Goal: Navigation & Orientation: Understand site structure

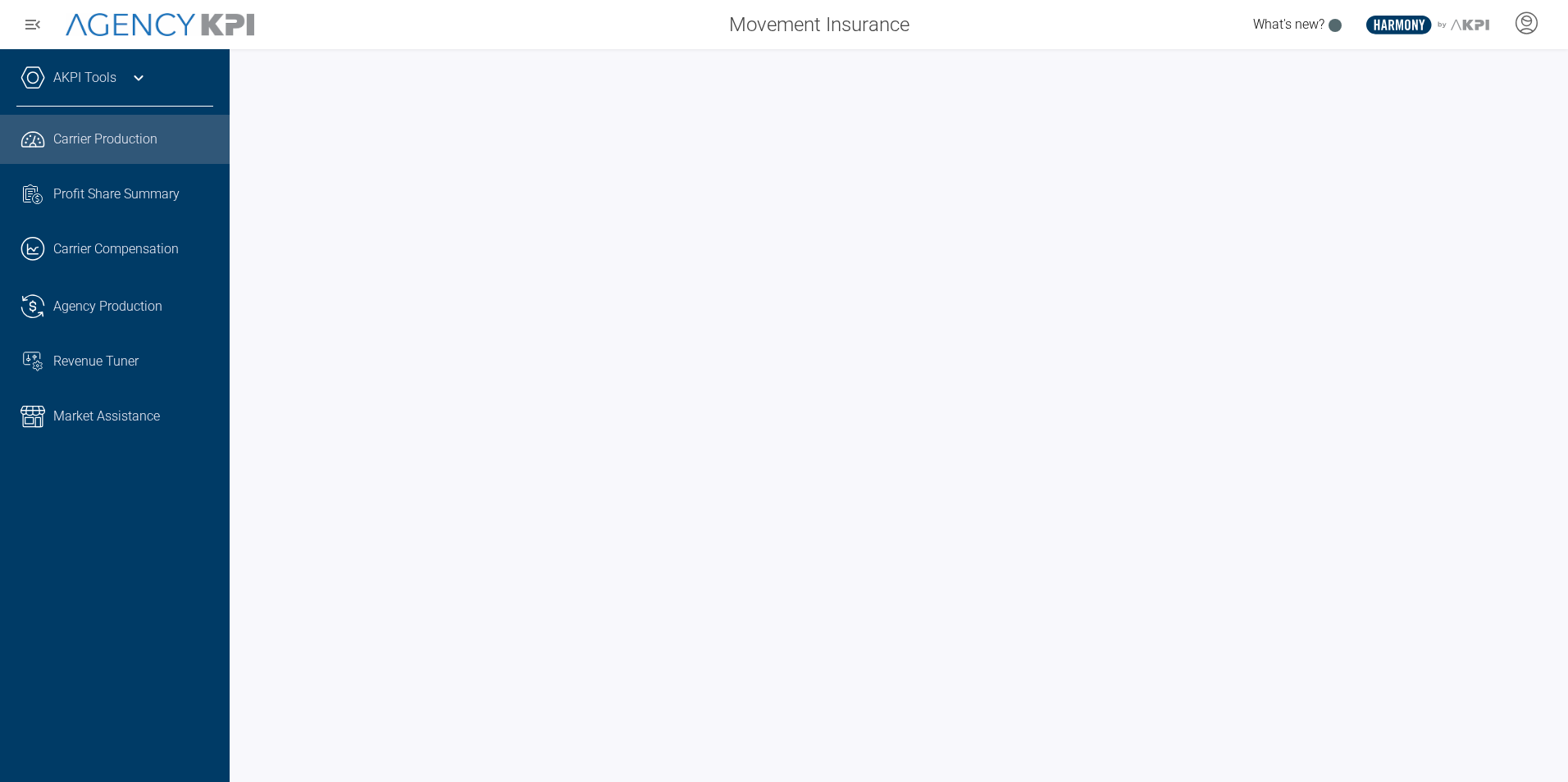
click at [117, 129] on span "Carrier Production" at bounding box center [105, 139] width 104 height 19
click at [115, 234] on link ".cls-1{fill:none;stroke:#221f20;stroke-linecap:round;stroke-linejoin:round;stro…" at bounding box center [115, 249] width 230 height 49
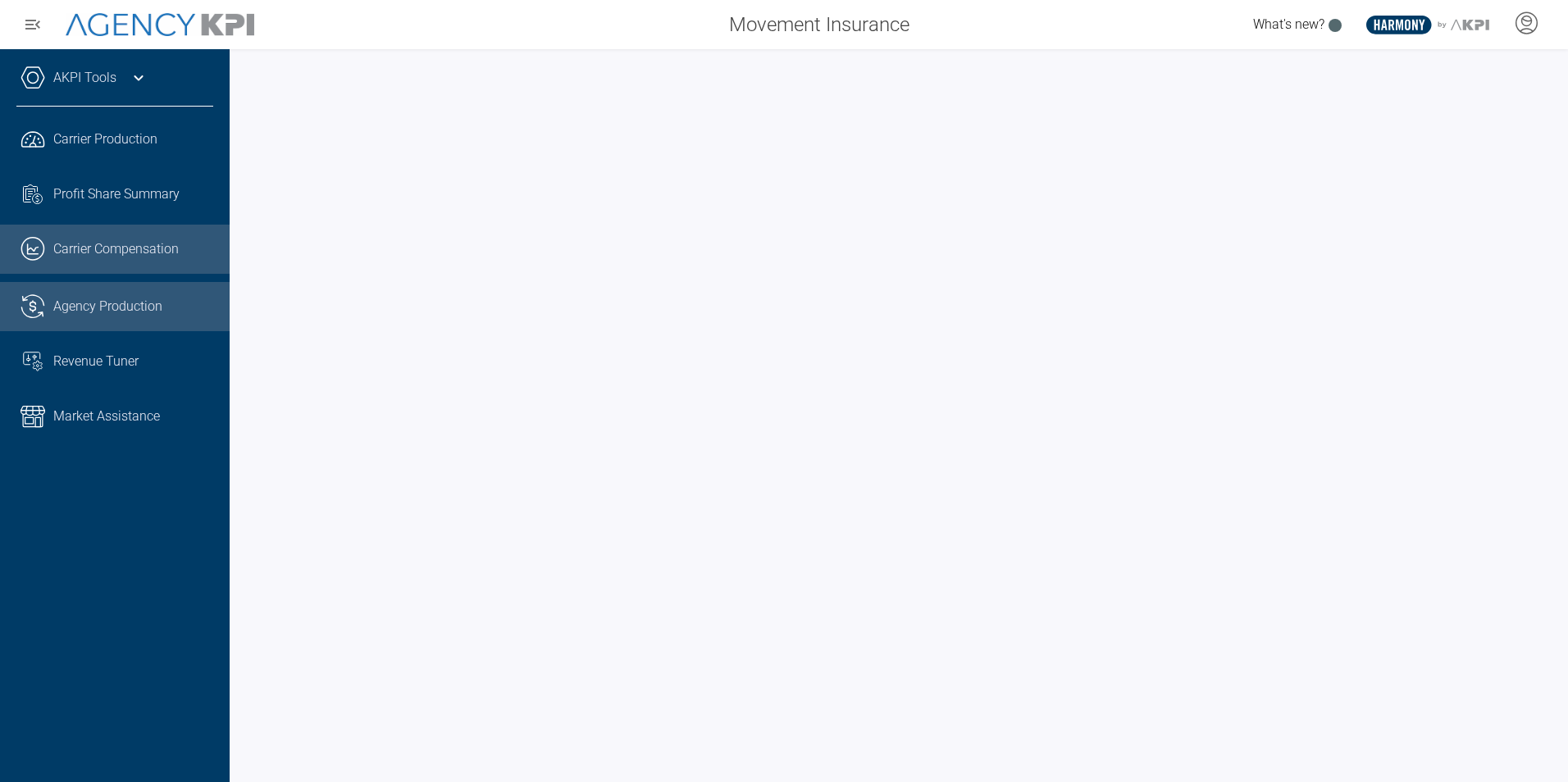
drag, startPoint x: 129, startPoint y: 307, endPoint x: 160, endPoint y: 313, distance: 31.6
click at [129, 307] on span "Agency Production" at bounding box center [107, 306] width 109 height 19
click at [130, 231] on link ".cls-1{fill:none;stroke:#221f20;stroke-linecap:round;stroke-linejoin:round;stro…" at bounding box center [115, 249] width 230 height 49
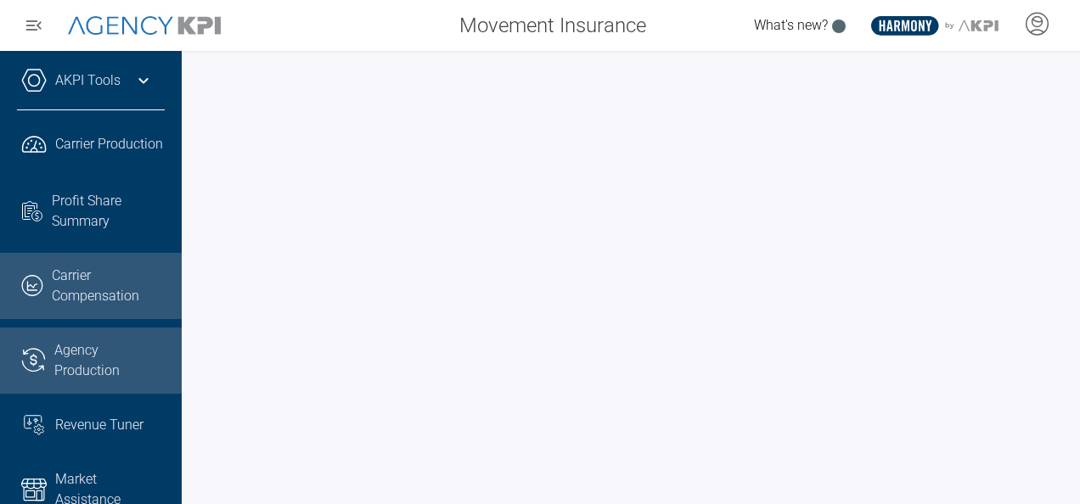
click at [82, 381] on span "Agency Production" at bounding box center [109, 361] width 110 height 41
click at [84, 307] on span "Carrier Compensation" at bounding box center [108, 286] width 113 height 41
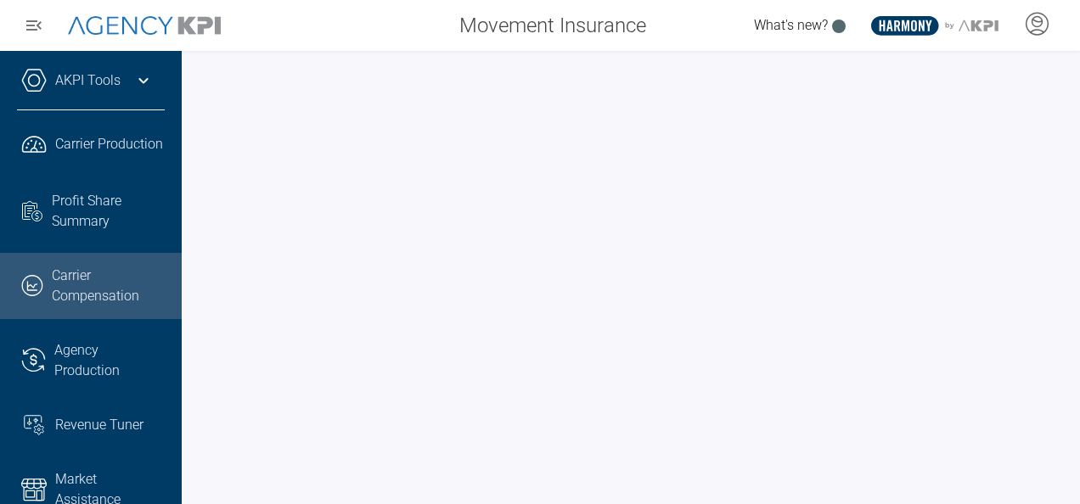
scroll to position [0, 15]
drag, startPoint x: 78, startPoint y: 186, endPoint x: 160, endPoint y: 204, distance: 83.4
click at [78, 155] on span "Carrier Production" at bounding box center [109, 144] width 108 height 20
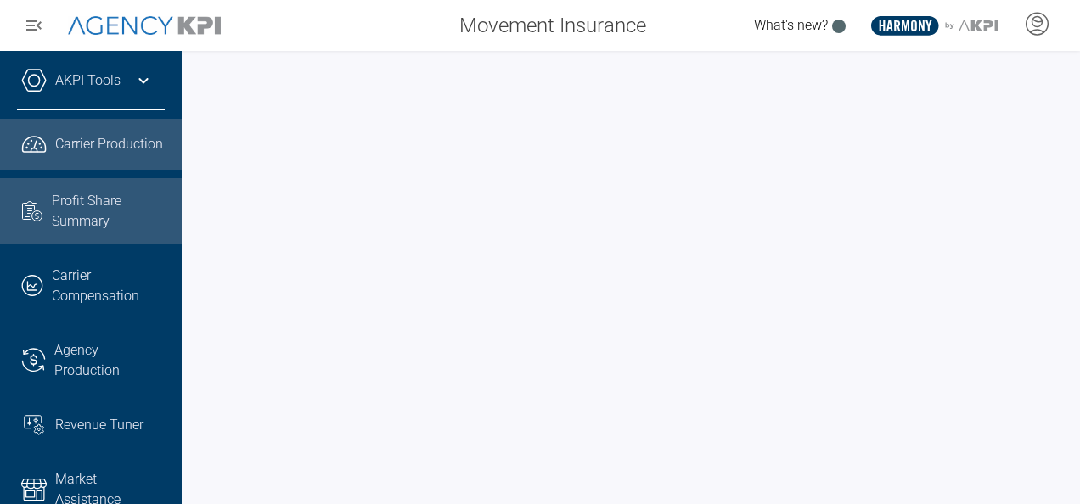
click at [92, 232] on span "Profit Share Summary" at bounding box center [108, 211] width 113 height 41
click at [48, 166] on link ".cls-1{fill:none;stroke:#221f20;stroke-linecap:round;stroke-linejoin:round;stro…" at bounding box center [91, 144] width 182 height 51
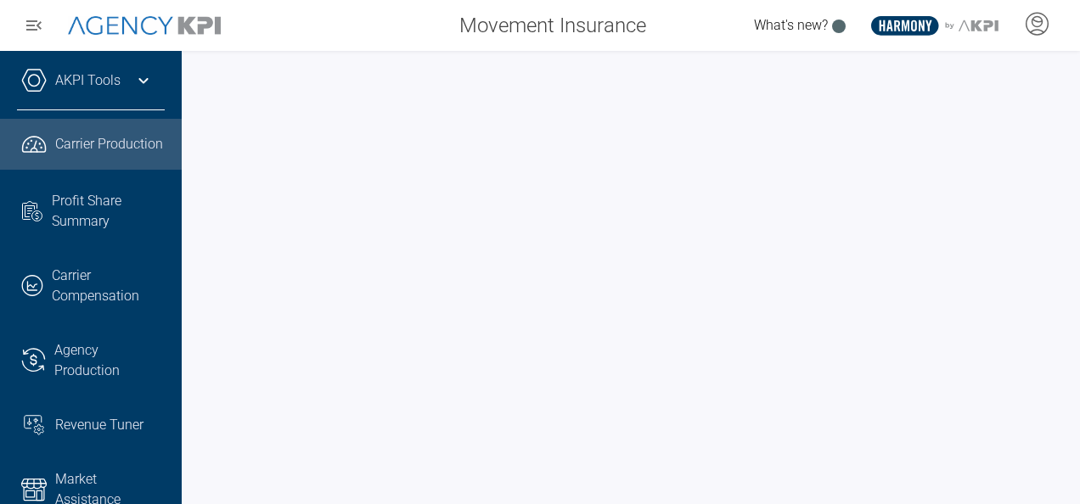
click at [70, 91] on link "AKPI Tools" at bounding box center [87, 80] width 65 height 20
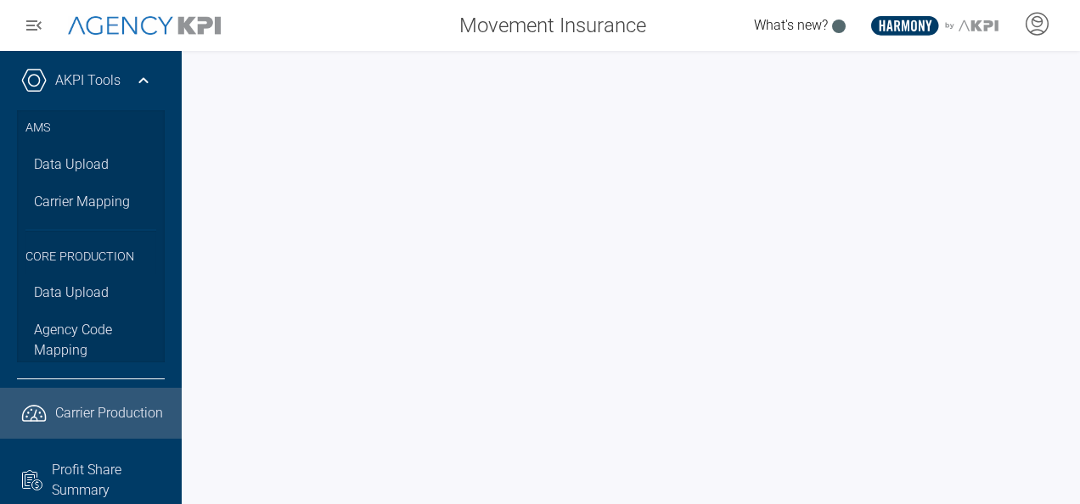
click at [64, 90] on link "AKPI Tools" at bounding box center [87, 80] width 65 height 20
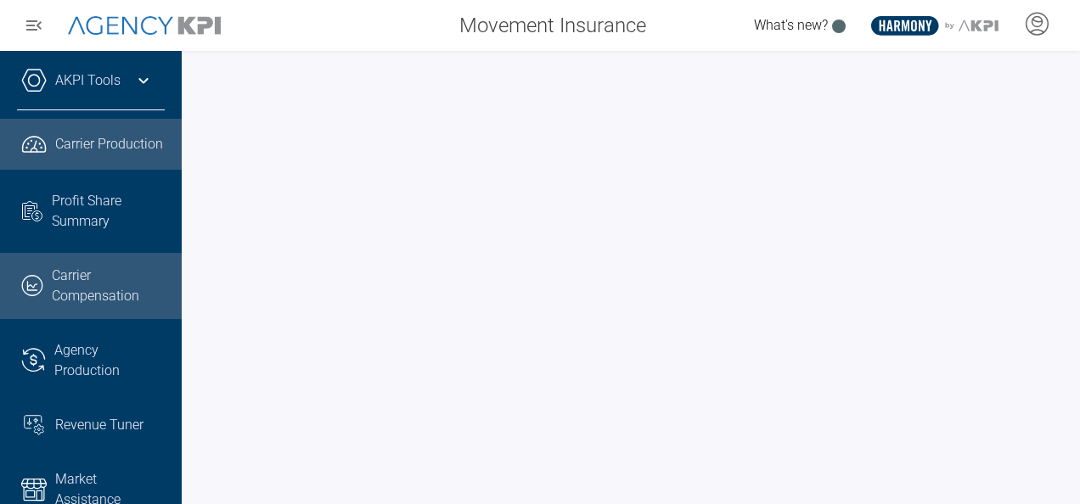
click at [90, 307] on span "Carrier Compensation" at bounding box center [108, 286] width 113 height 41
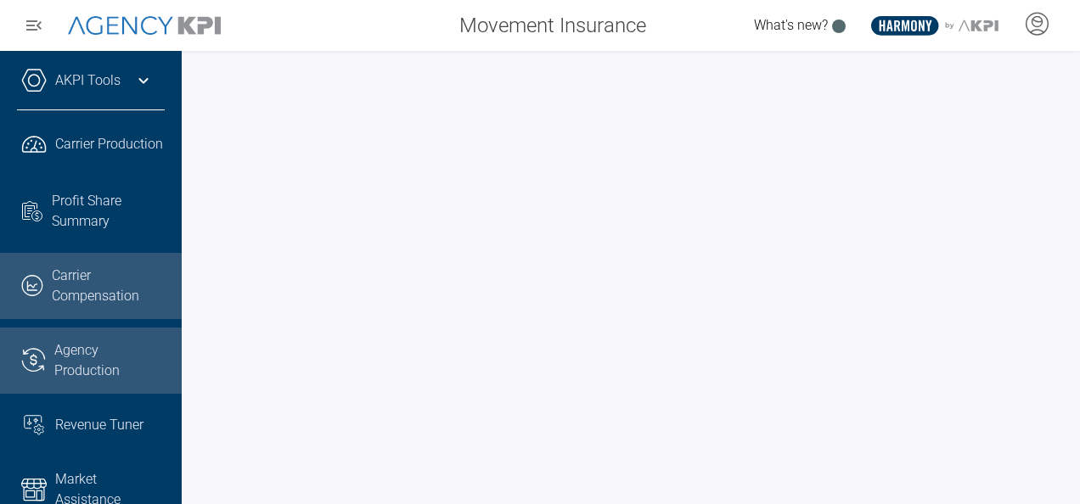
click at [105, 381] on span "Agency Production" at bounding box center [109, 361] width 110 height 41
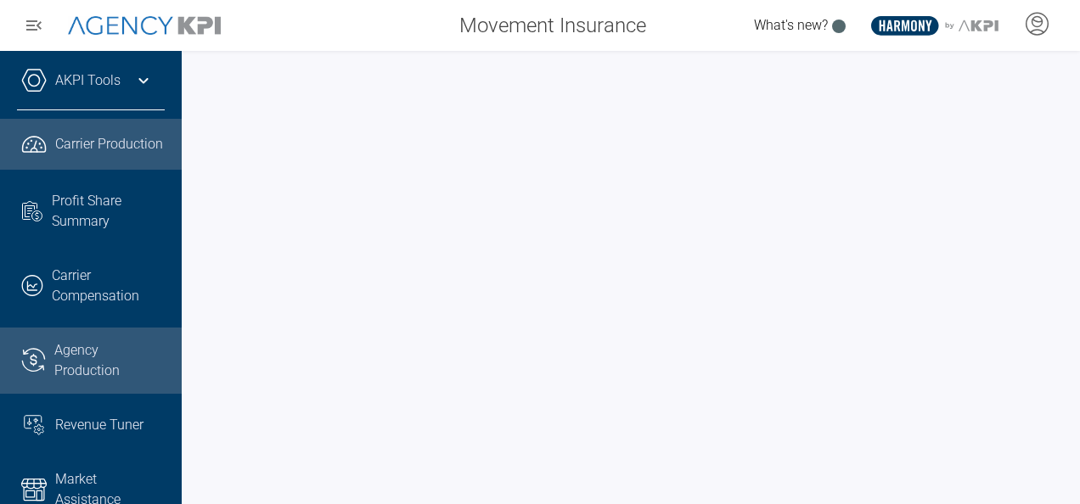
click at [106, 148] on span "Carrier Production" at bounding box center [109, 144] width 108 height 20
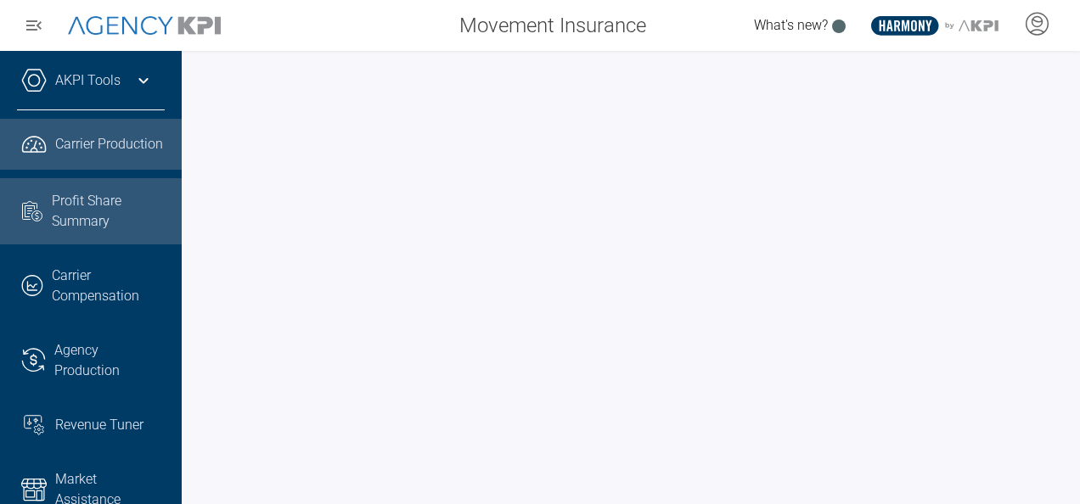
click at [83, 232] on span "Profit Share Summary" at bounding box center [108, 211] width 113 height 41
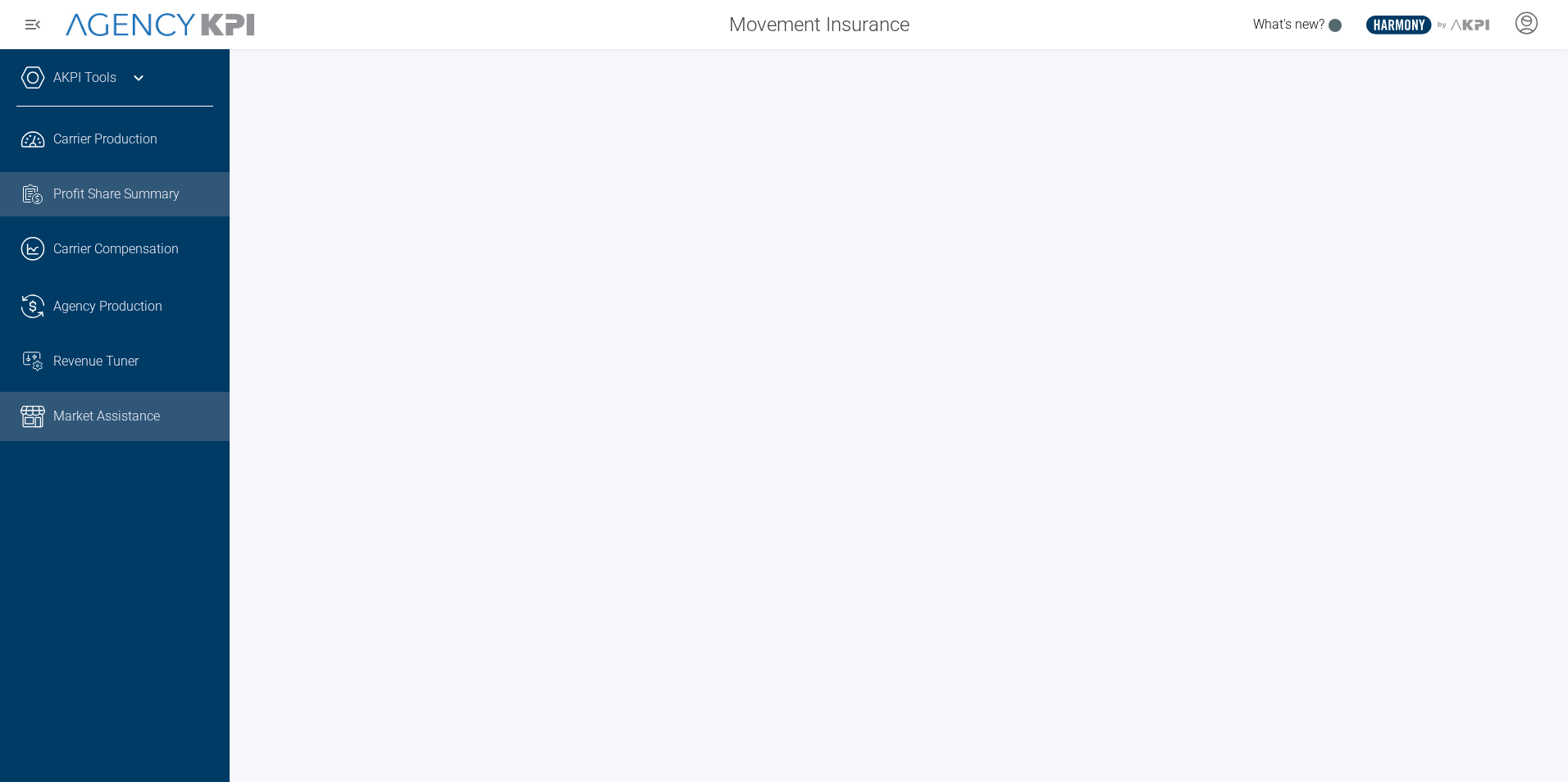
click at [140, 412] on span "Market Assistance" at bounding box center [106, 416] width 106 height 19
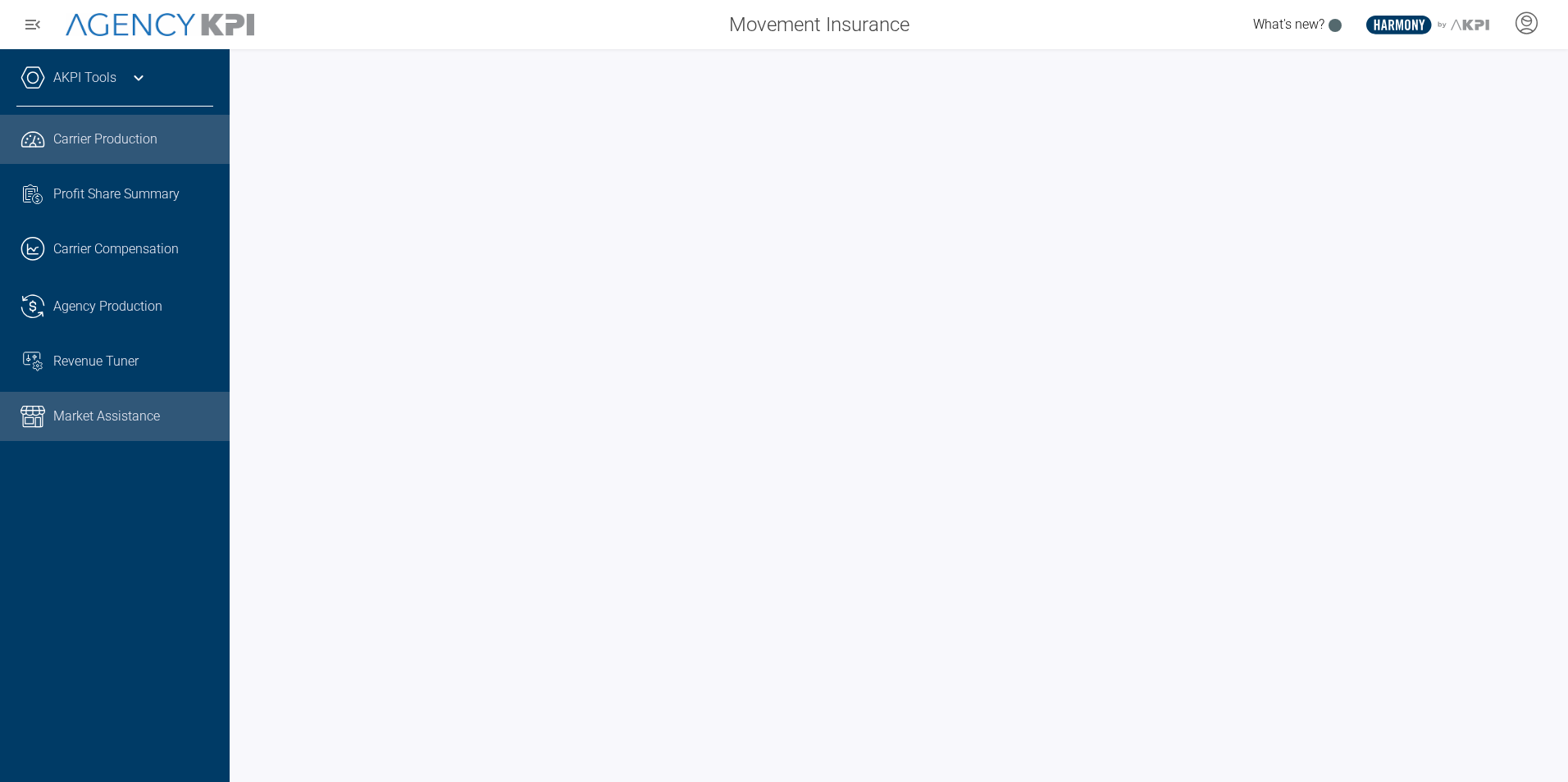
click at [97, 154] on link ".cls-1{fill:none;stroke:#221f20;stroke-linecap:round;stroke-linejoin:round;stro…" at bounding box center [115, 139] width 230 height 49
